Goal: Transaction & Acquisition: Purchase product/service

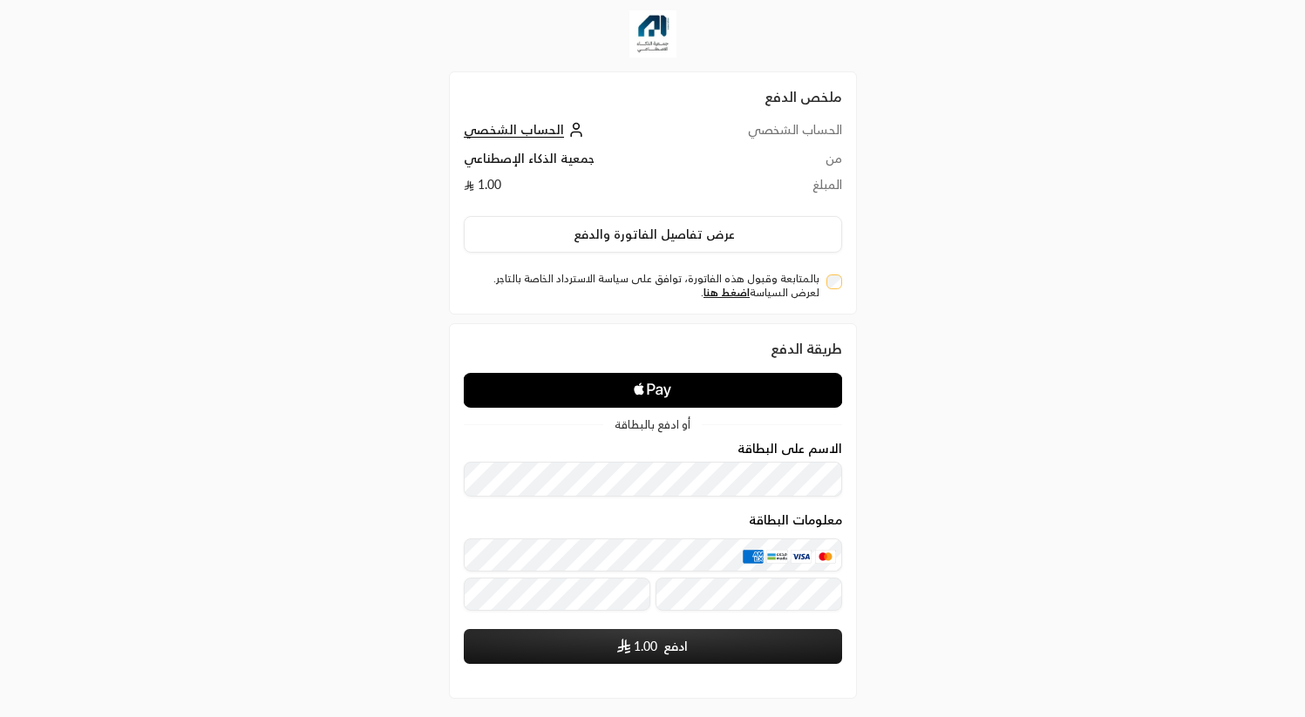
click at [652, 397] on icon "Apple Logo" at bounding box center [652, 390] width 189 height 31
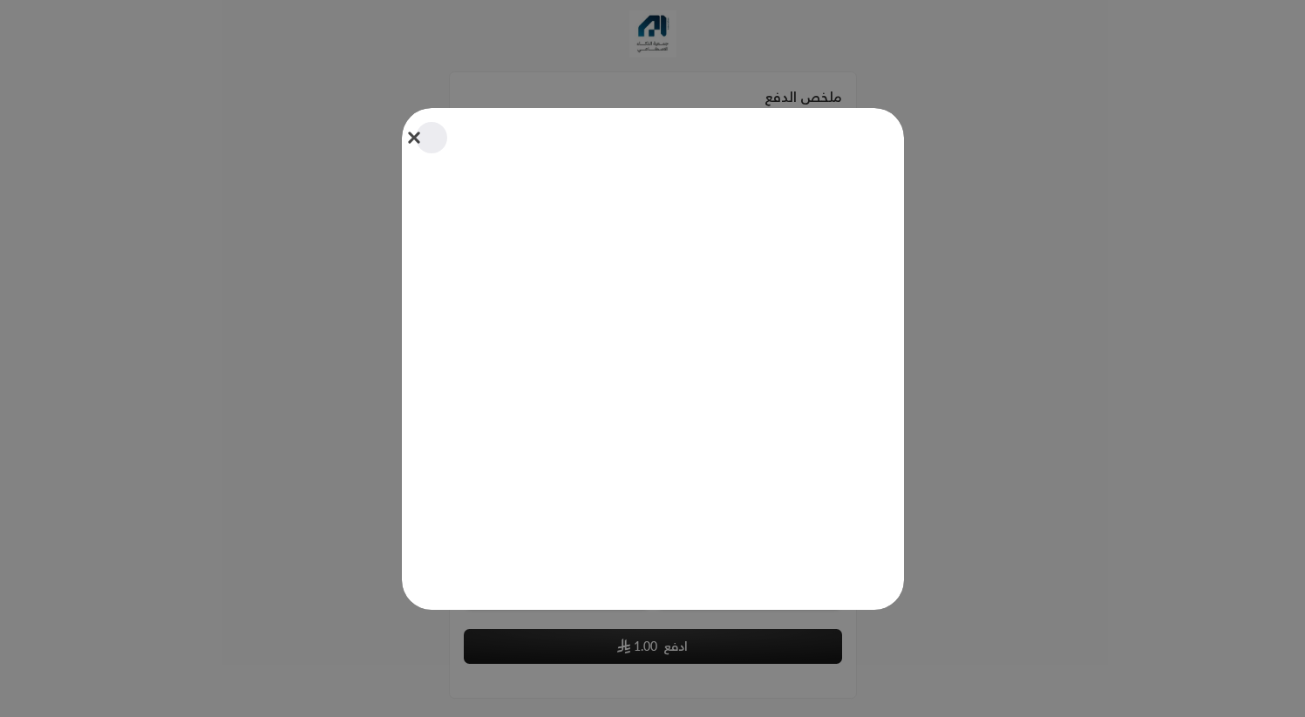
click at [415, 137] on button "Close" at bounding box center [431, 138] width 38 height 38
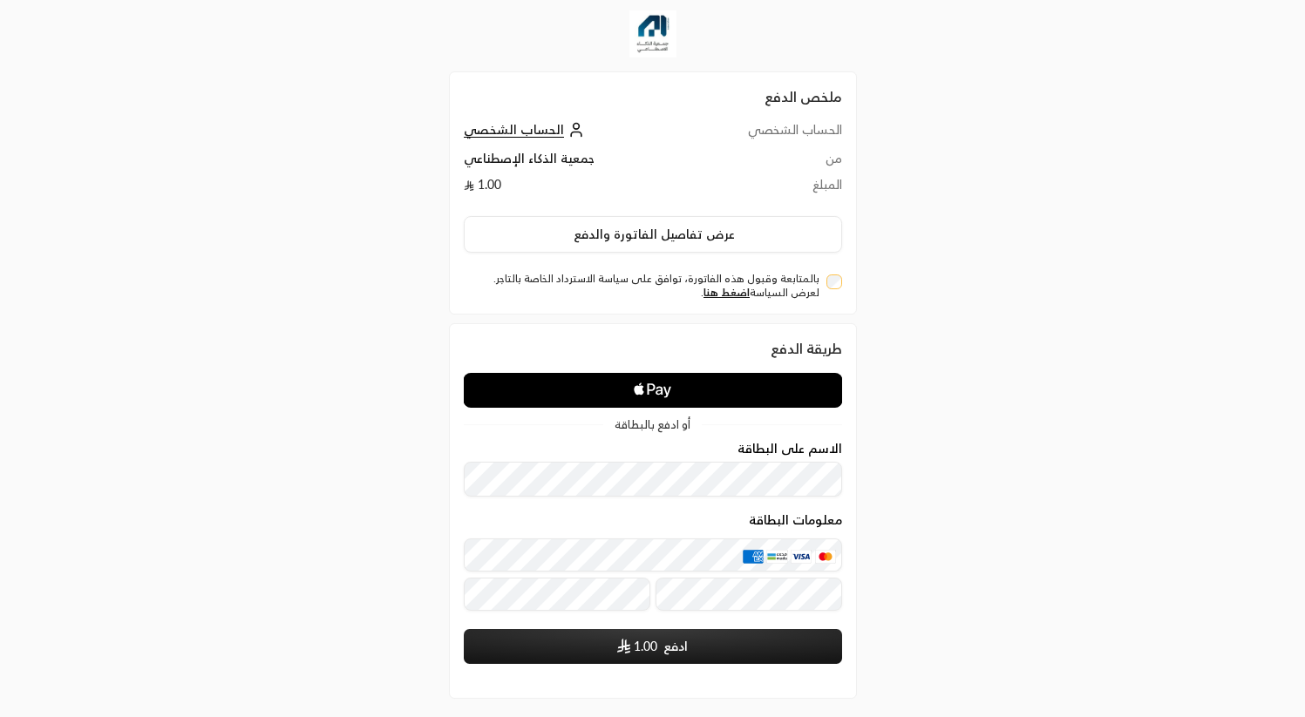
click at [649, 572] on div "معلومات البطاقة" at bounding box center [653, 575] width 378 height 72
click at [336, 278] on div "ملخص الدفع الحساب الشخصي الحساب الشخصي من جمعية الذكاء الإصطناعي المبلغ 1.00 عر…" at bounding box center [652, 395] width 653 height 790
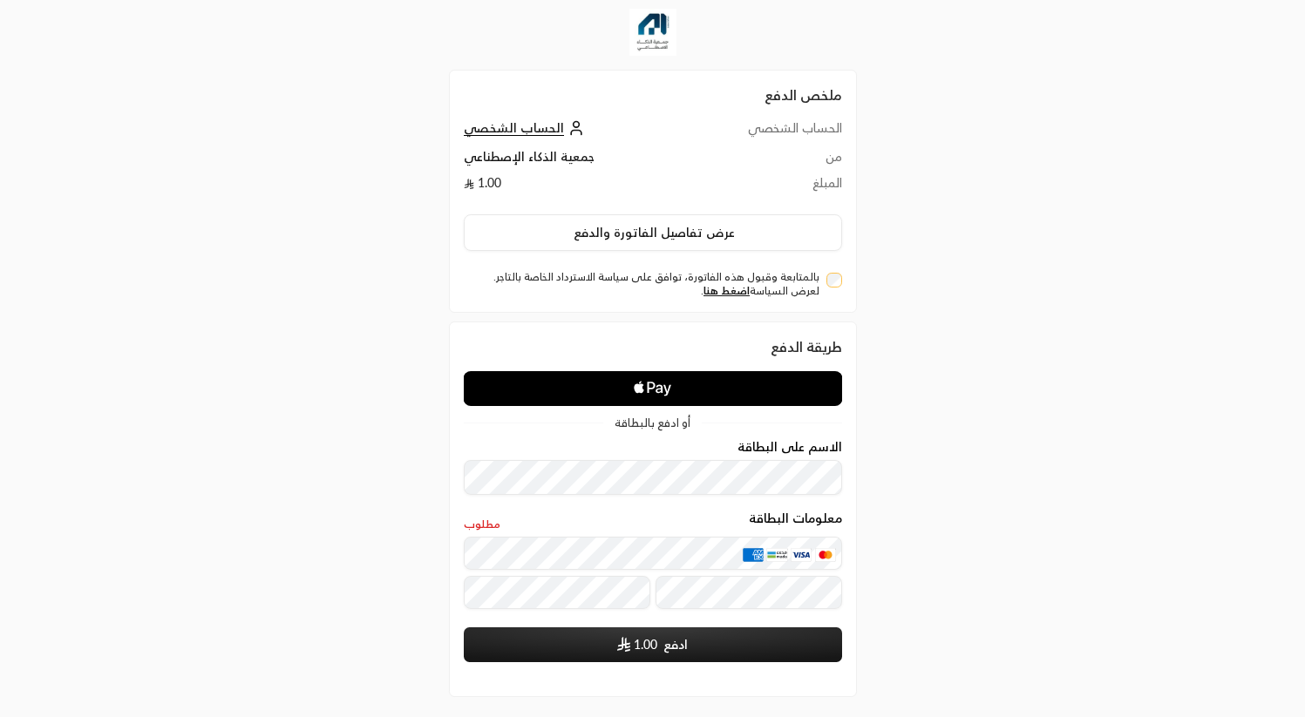
scroll to position [3, 0]
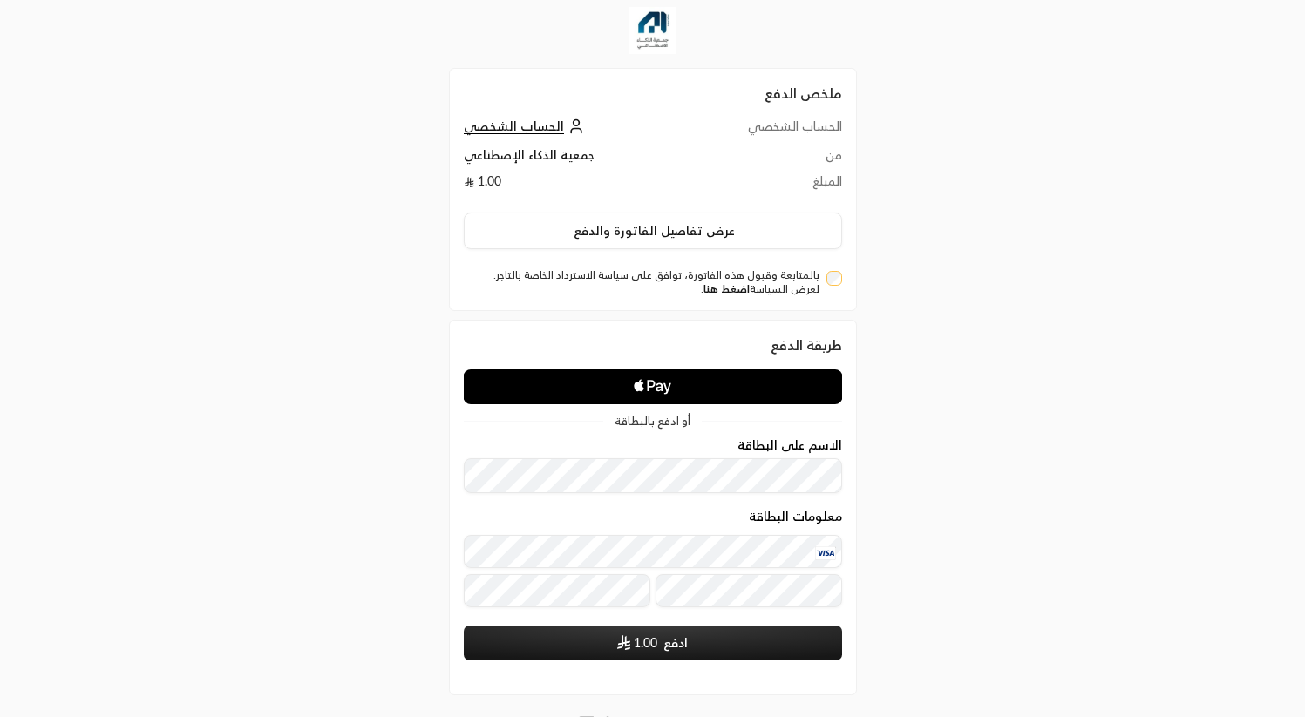
click at [663, 653] on button "ادفع 1.00" at bounding box center [653, 643] width 378 height 35
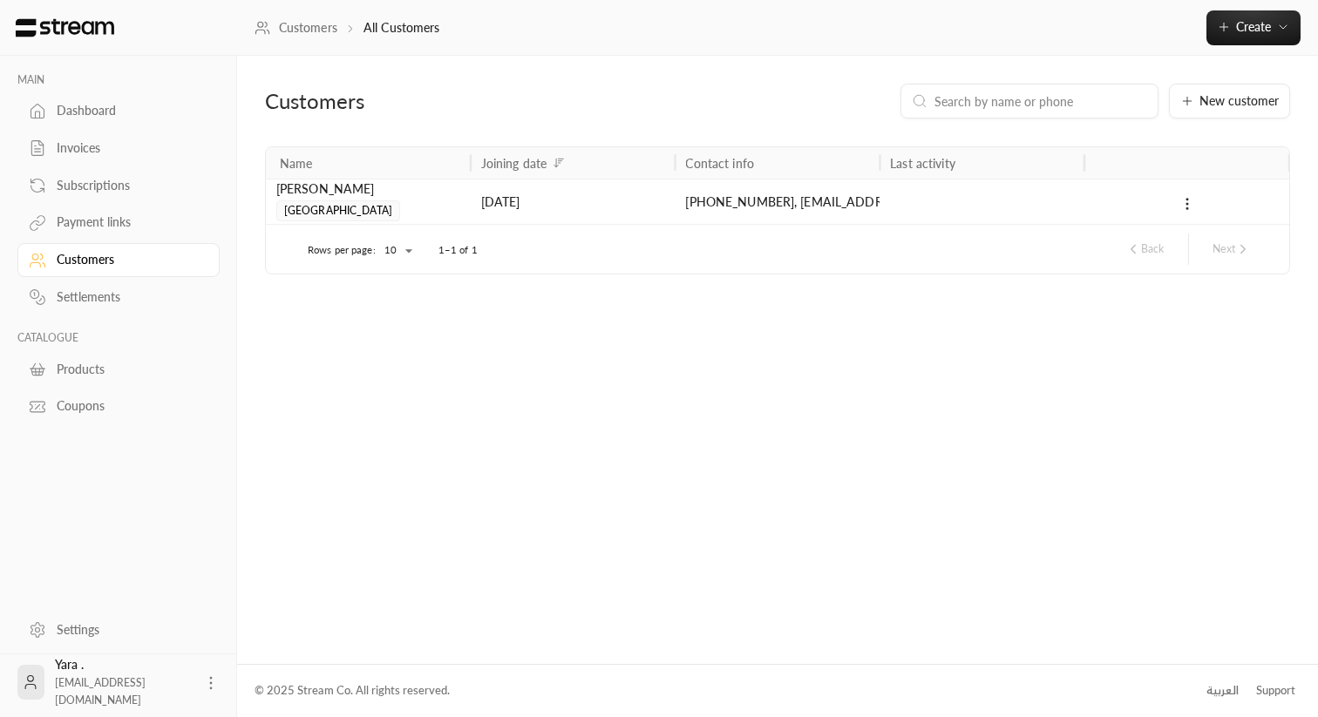
click at [93, 268] on div "Customers" at bounding box center [127, 259] width 141 height 17
click at [628, 212] on div "[DATE]" at bounding box center [573, 202] width 184 height 44
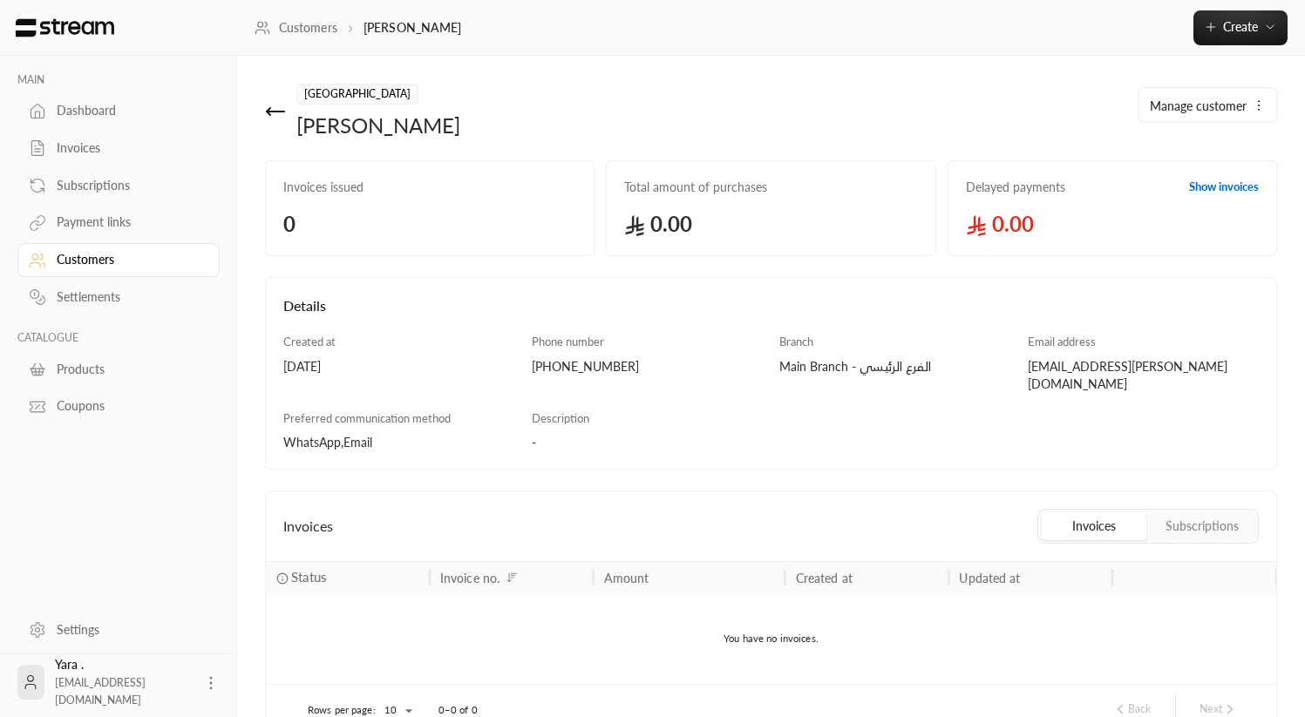
click at [1163, 364] on div "[EMAIL_ADDRESS][PERSON_NAME][DOMAIN_NAME]" at bounding box center [1143, 375] width 231 height 35
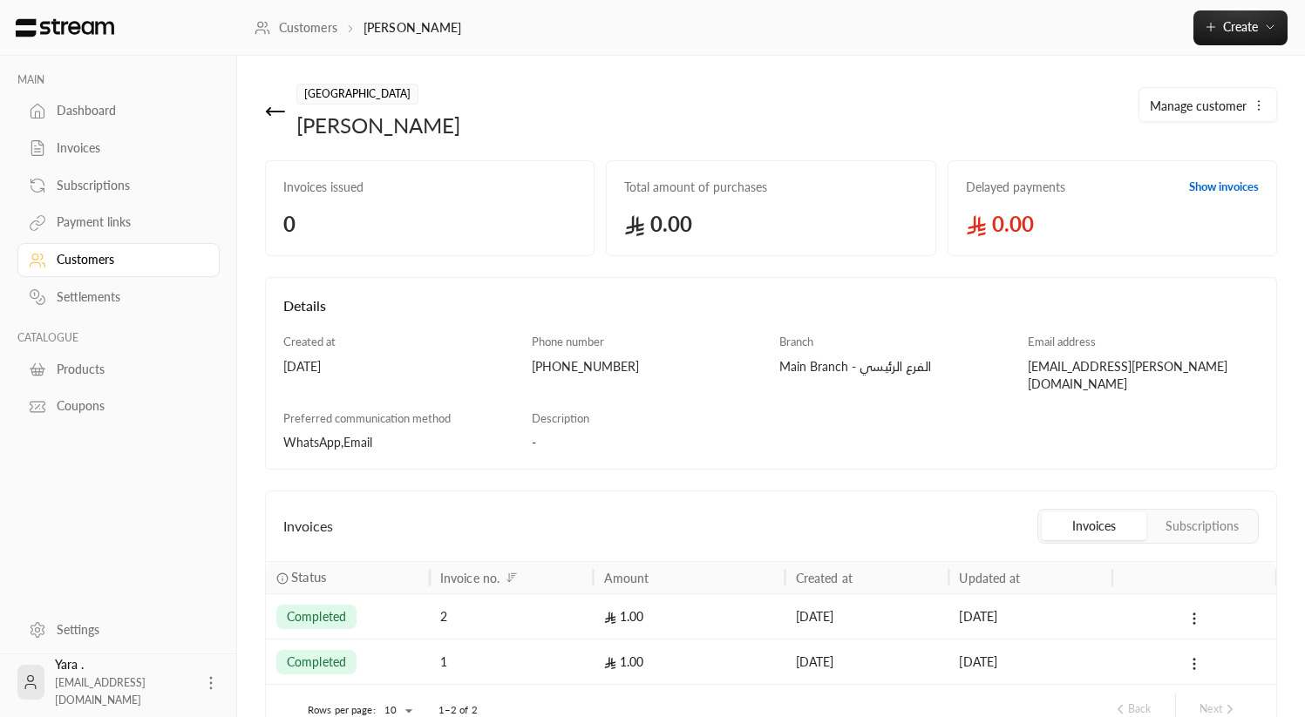
click at [96, 152] on div "Invoices" at bounding box center [127, 147] width 141 height 17
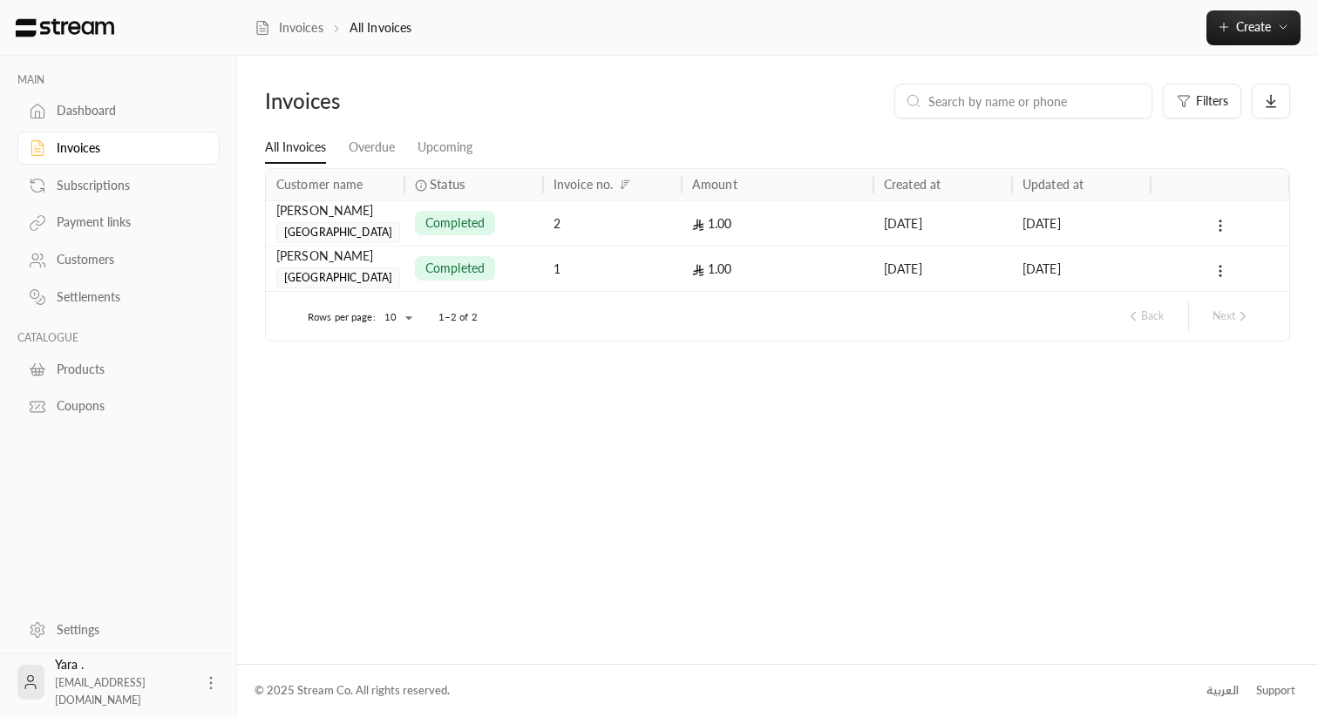
click at [92, 228] on div "Payment links" at bounding box center [127, 222] width 141 height 17
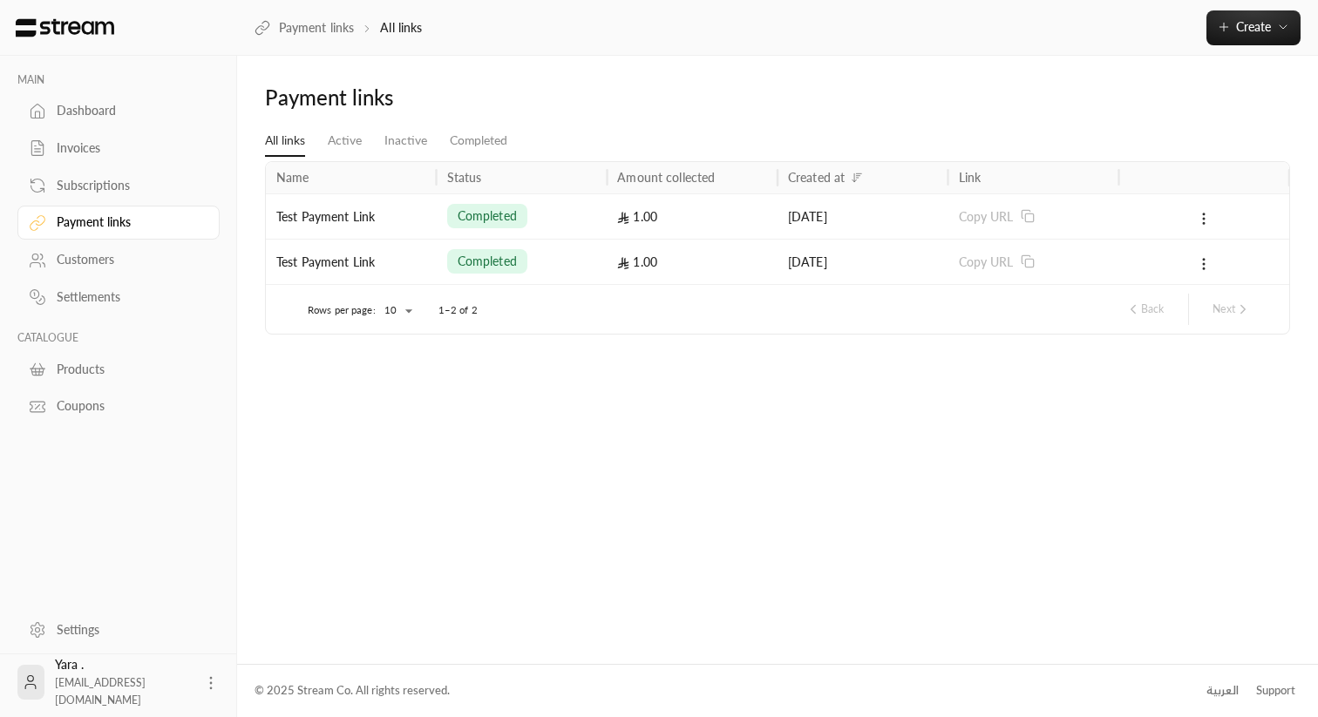
click at [635, 263] on div "1.00" at bounding box center [692, 262] width 150 height 44
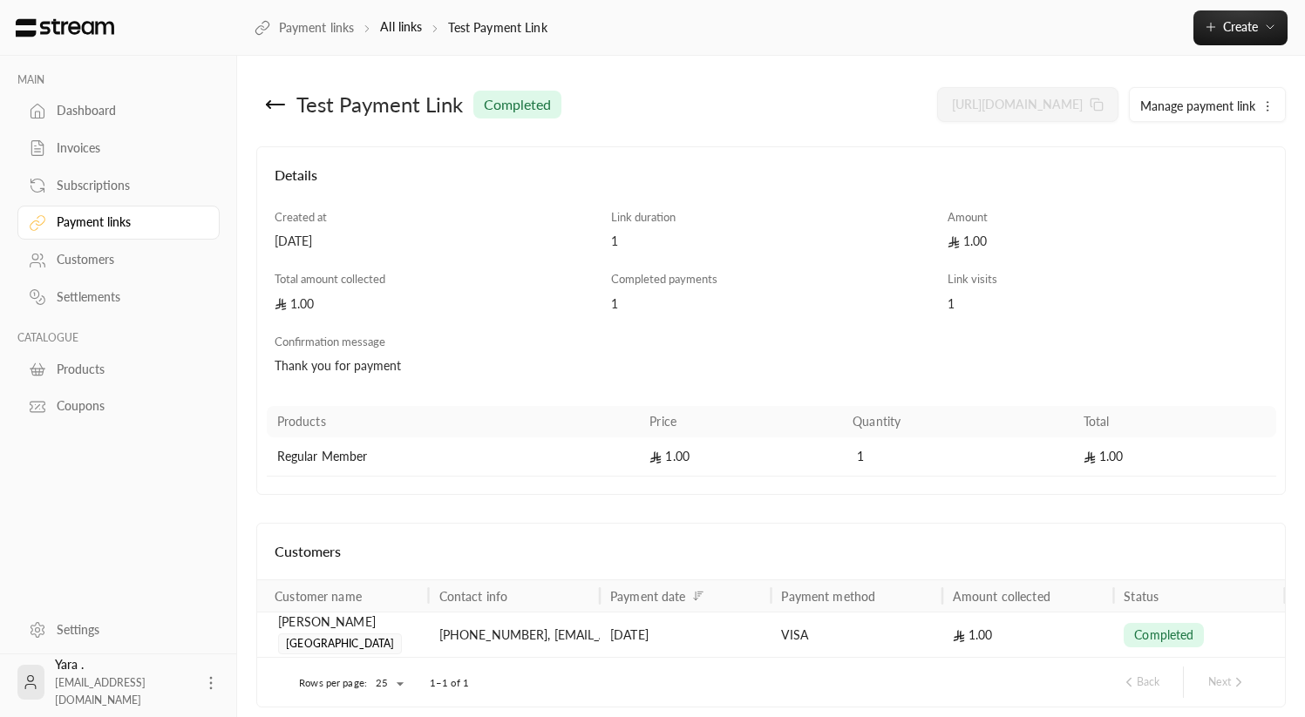
click at [103, 262] on div "Customers" at bounding box center [127, 259] width 141 height 17
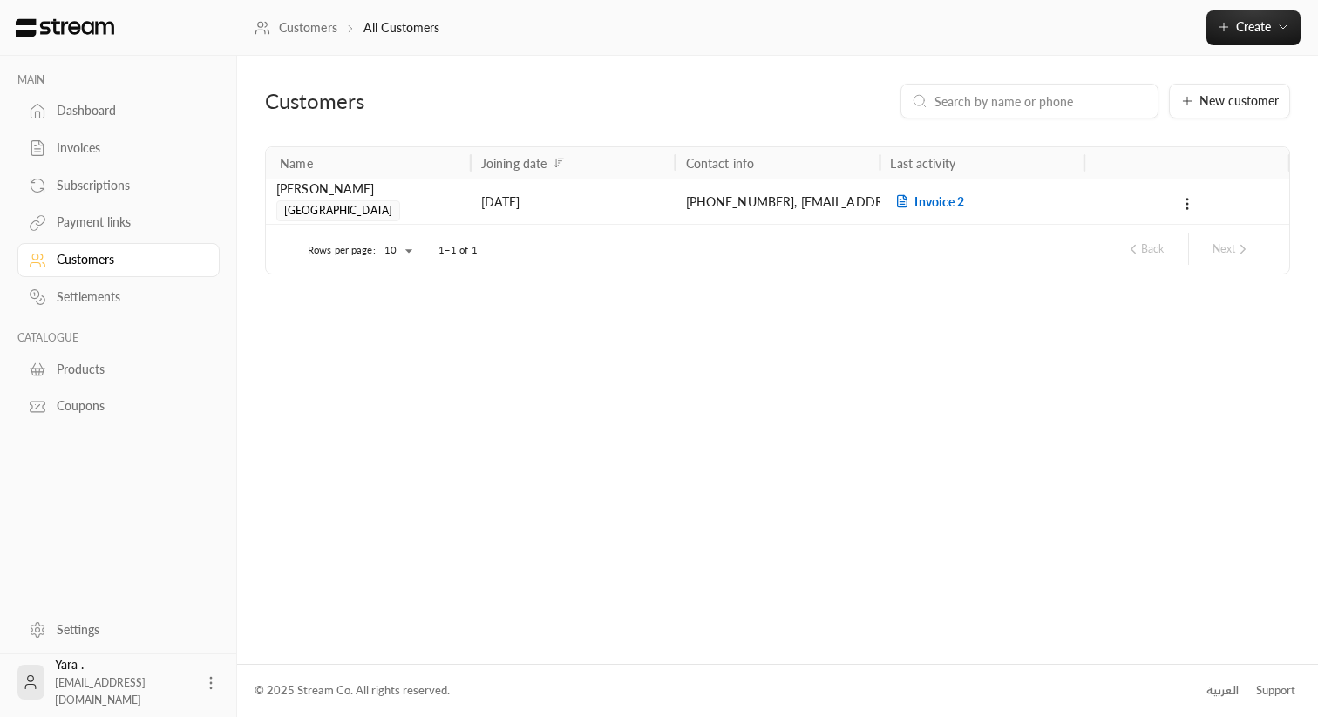
click at [148, 157] on link "Invoices" at bounding box center [118, 149] width 202 height 34
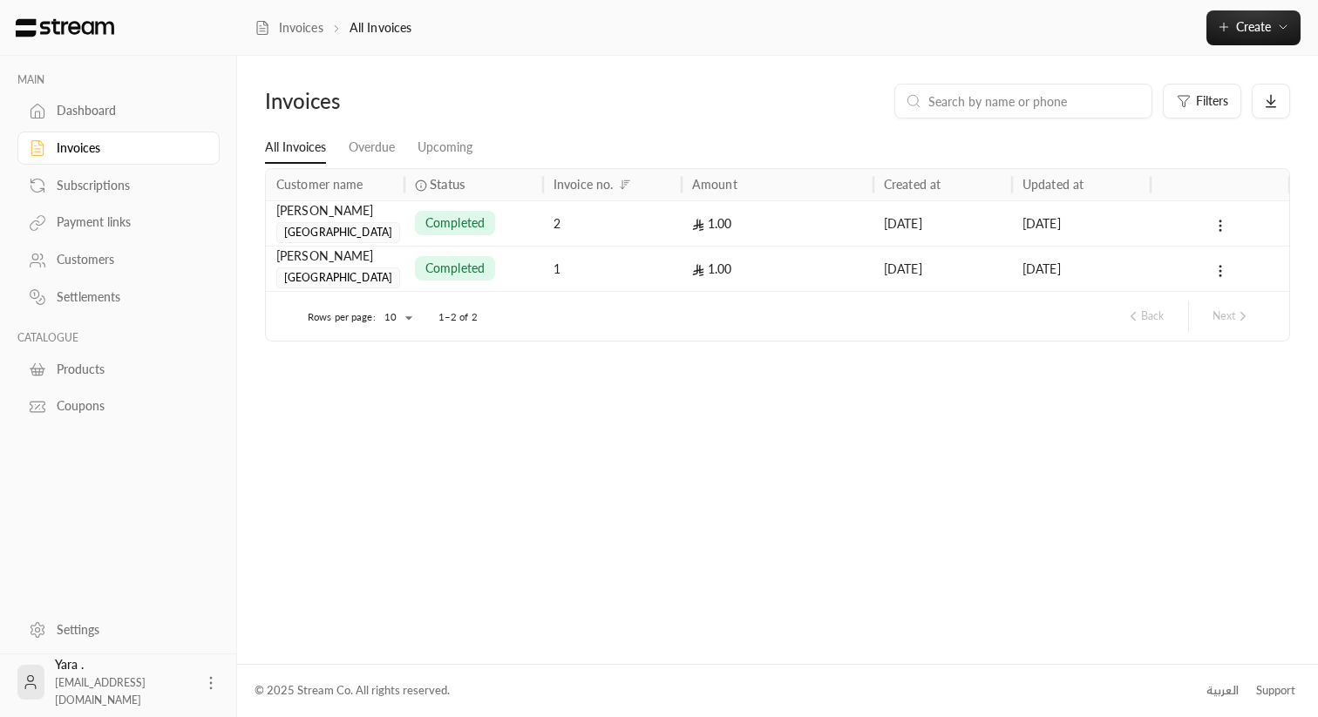
click at [111, 272] on link "Customers" at bounding box center [118, 260] width 202 height 34
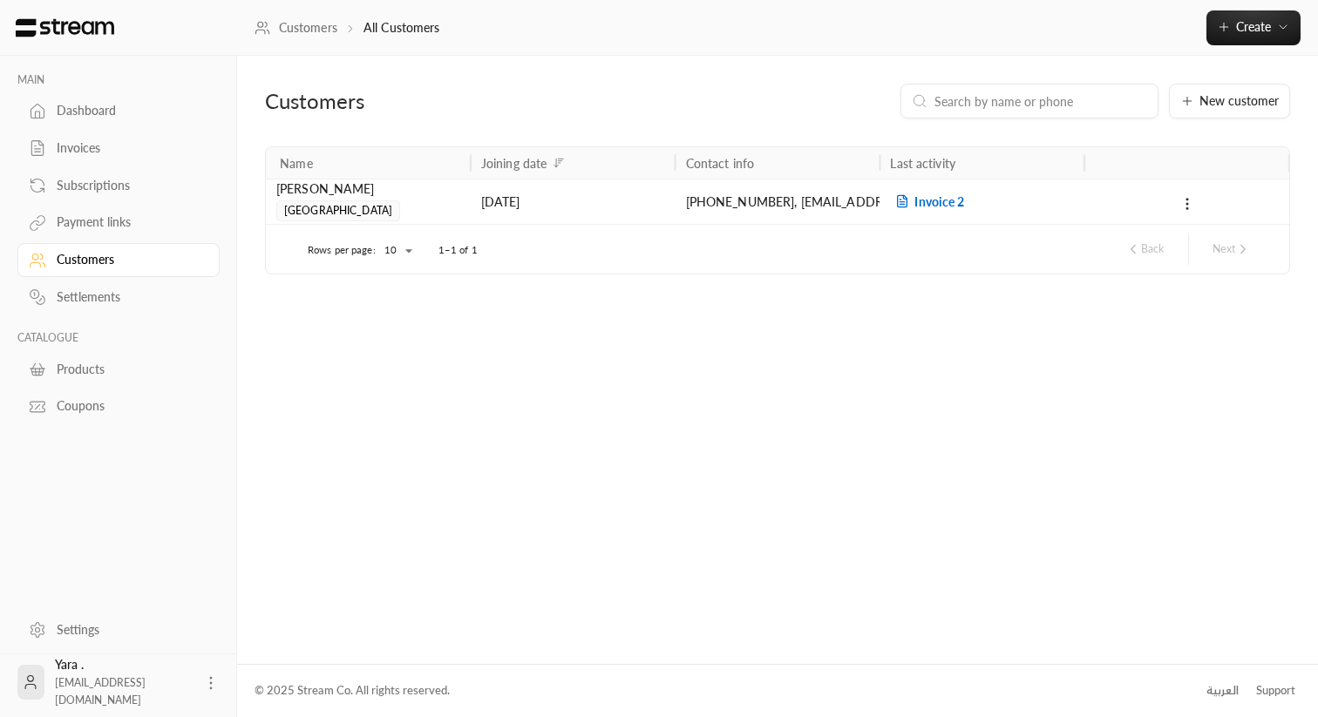
click at [547, 206] on div "[DATE]" at bounding box center [573, 202] width 184 height 44
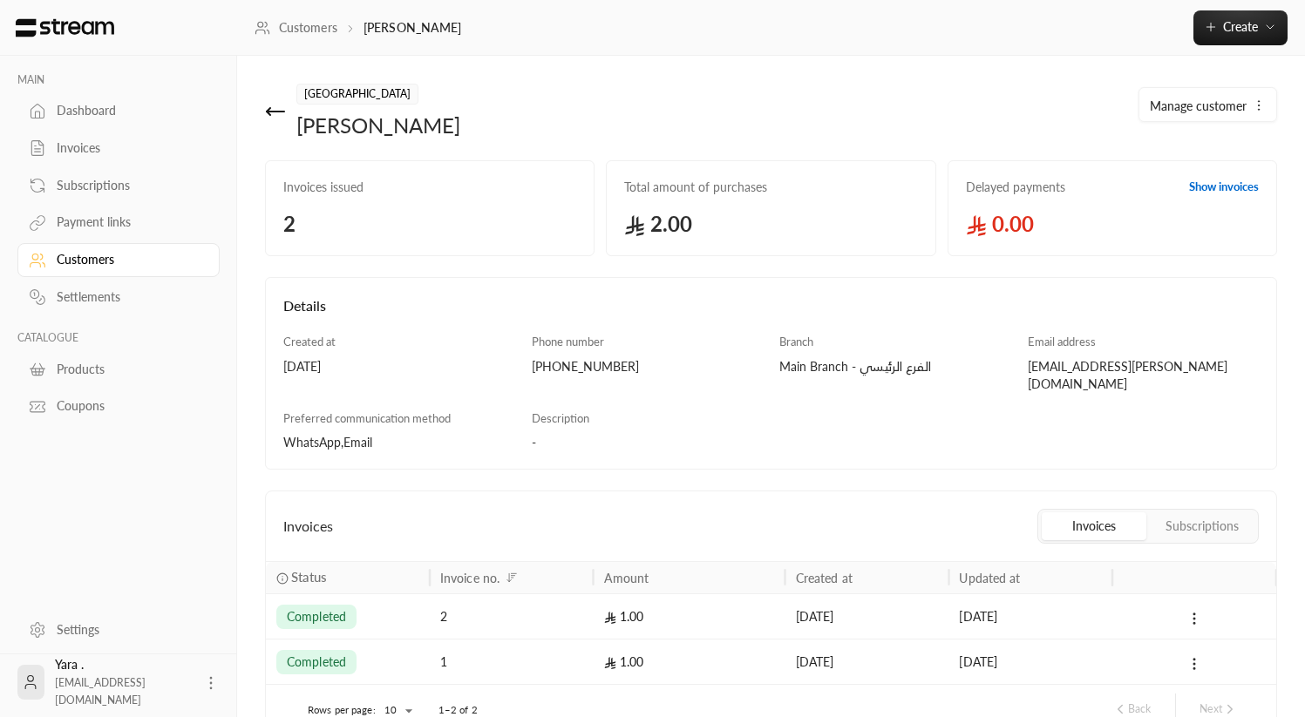
click at [275, 117] on icon at bounding box center [275, 111] width 21 height 21
